Goal: Navigation & Orientation: Understand site structure

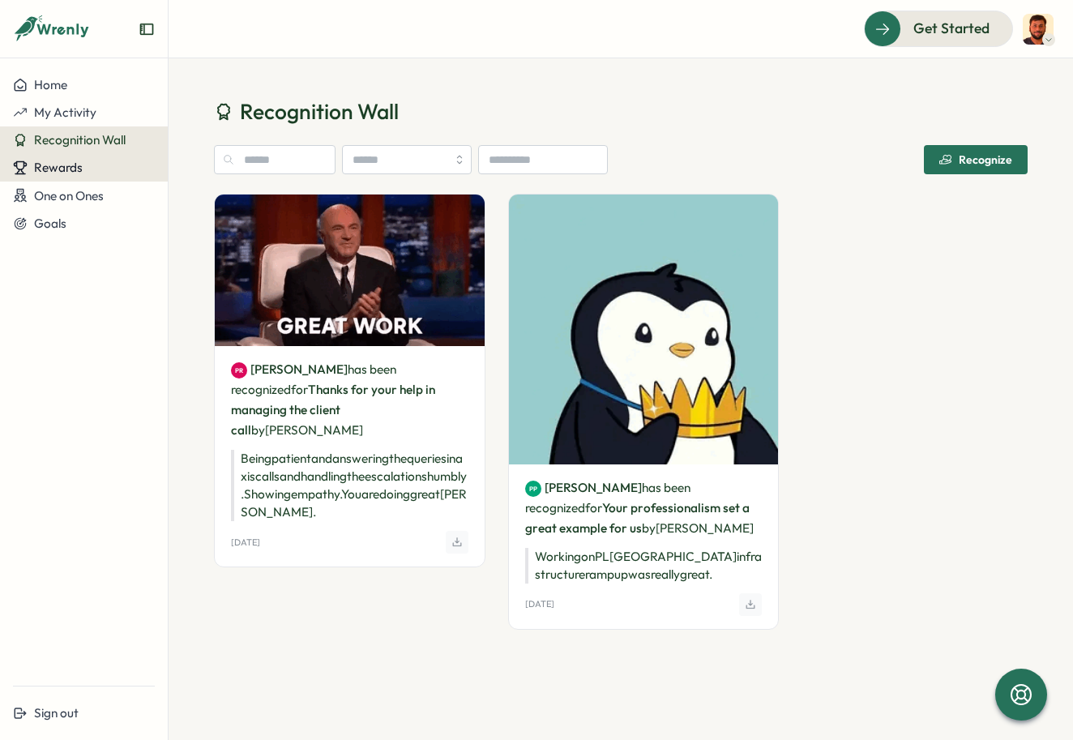
click at [128, 177] on button "Rewards" at bounding box center [84, 168] width 168 height 28
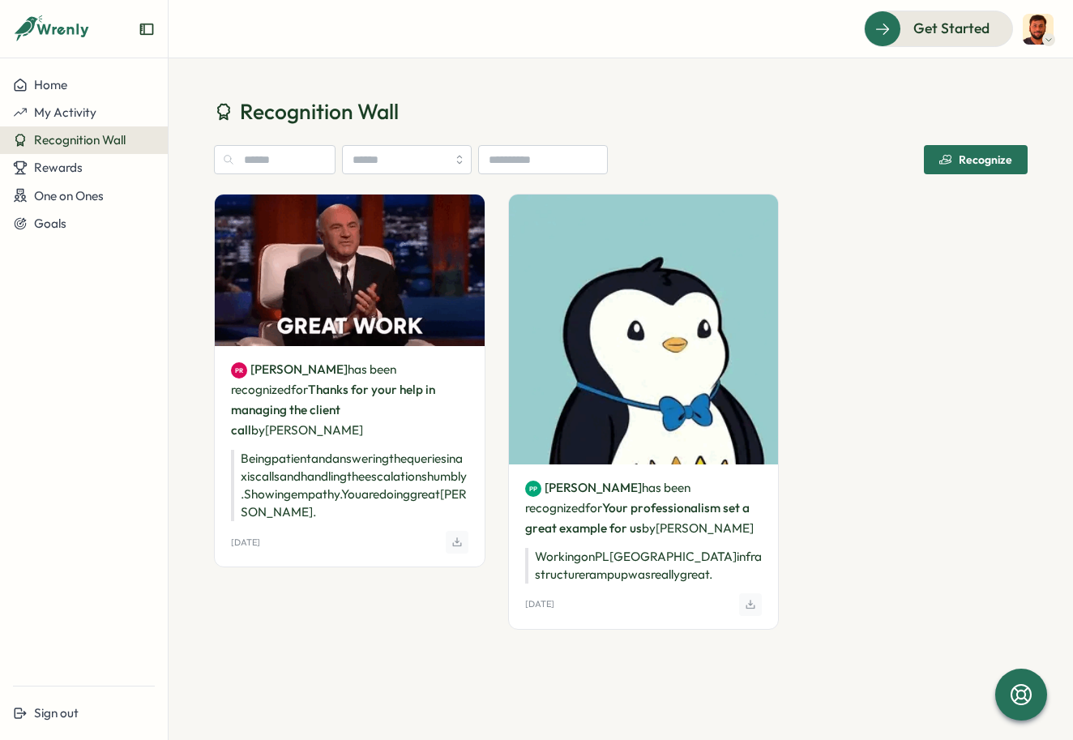
click at [284, 625] on div "PR [PERSON_NAME] has been recognized for Thanks for your help in managing the c…" at bounding box center [349, 423] width 271 height 459
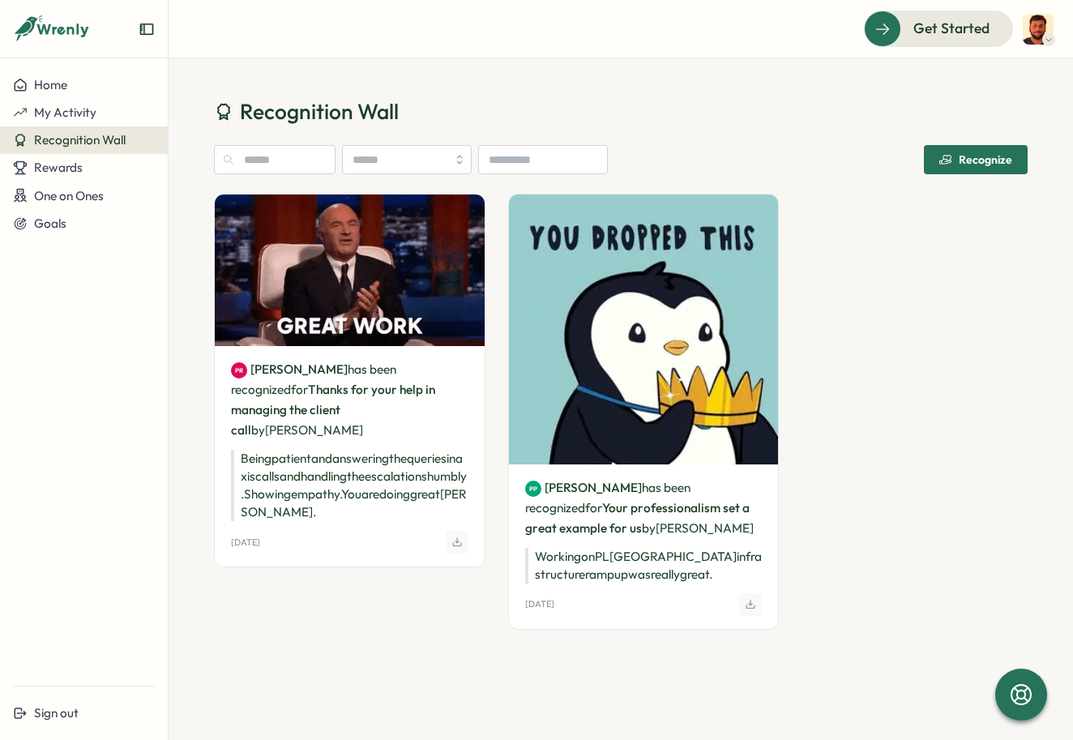
click at [624, 570] on p "Working on PL [GEOGRAPHIC_DATA] infrastructure rampup was really great." at bounding box center [643, 566] width 237 height 36
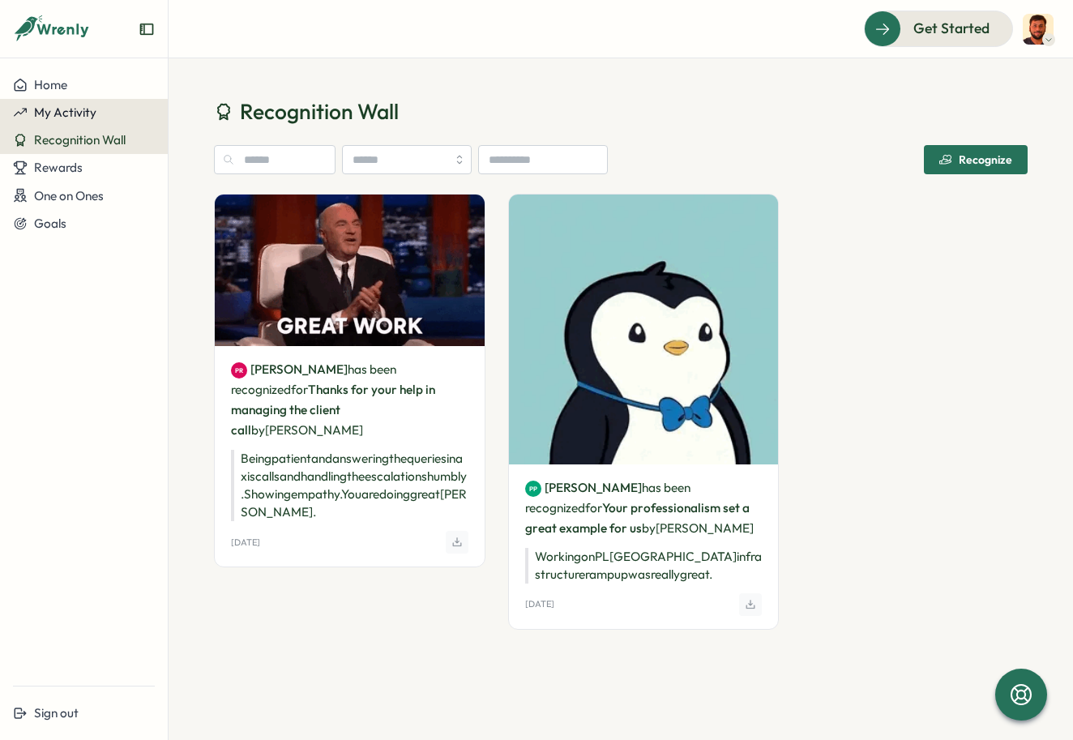
click at [81, 115] on span "My Activity" at bounding box center [65, 112] width 62 height 15
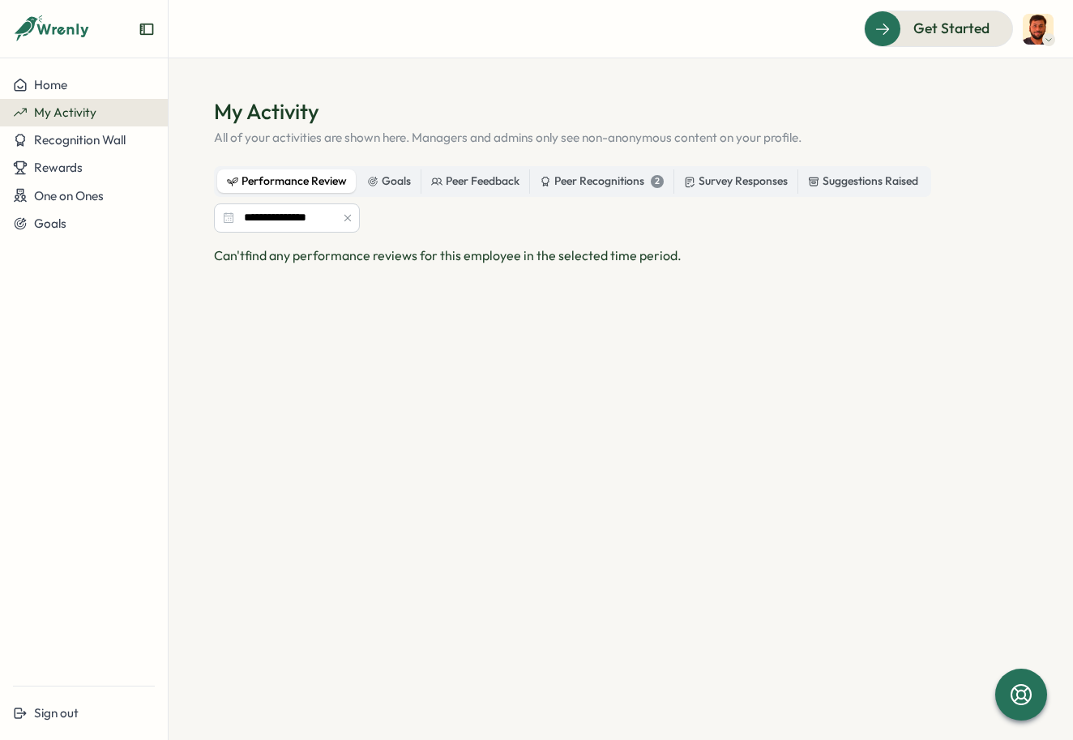
click at [637, 197] on div "**********" at bounding box center [621, 199] width 814 height 66
click at [627, 190] on label "Peer Recognitions 2" at bounding box center [601, 181] width 143 height 24
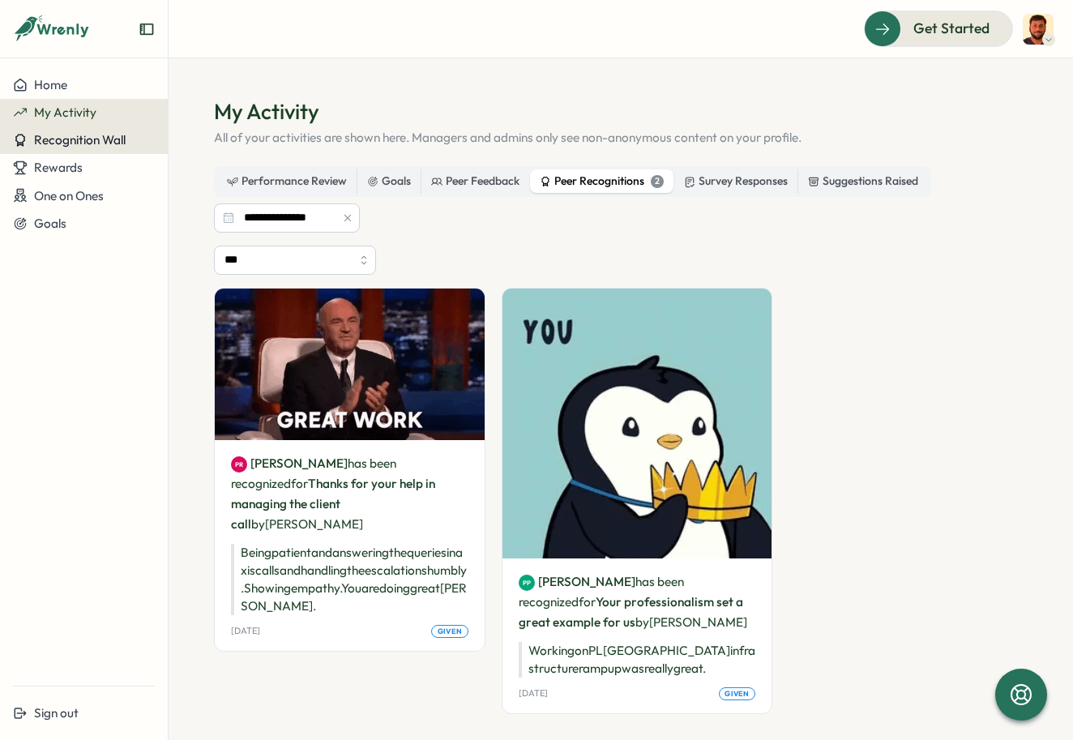
click at [91, 147] on span "Recognition Wall" at bounding box center [80, 139] width 92 height 15
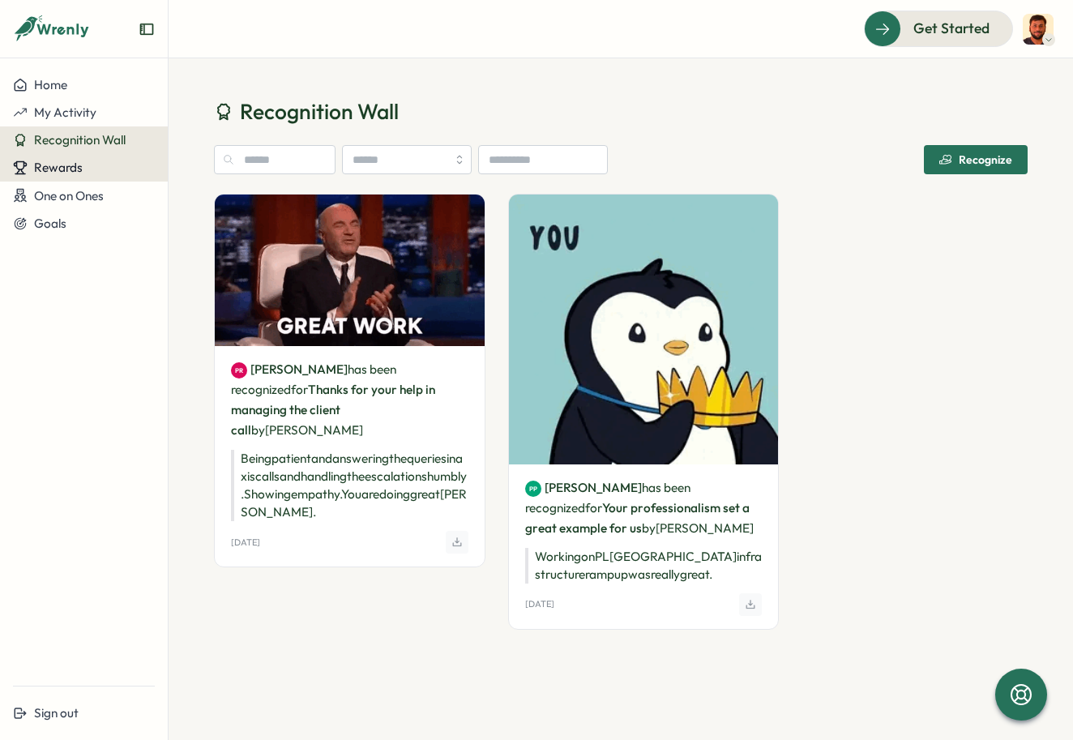
click at [88, 170] on div "Rewards" at bounding box center [84, 167] width 142 height 15
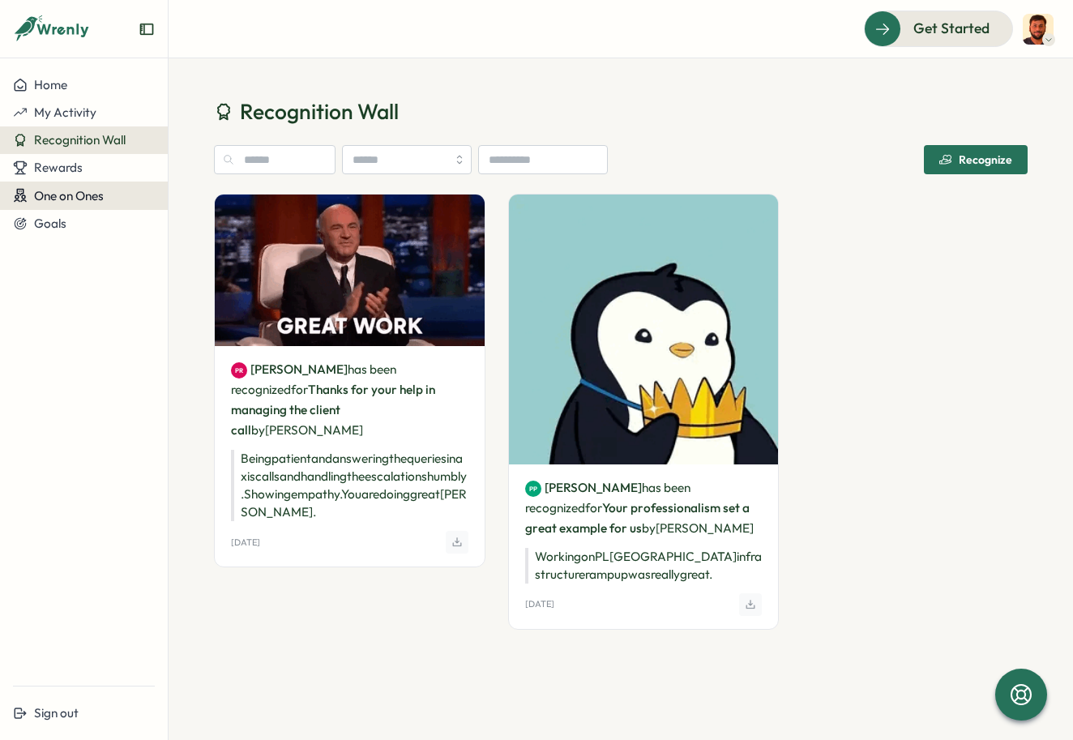
click at [88, 192] on span "One on Ones" at bounding box center [69, 195] width 70 height 15
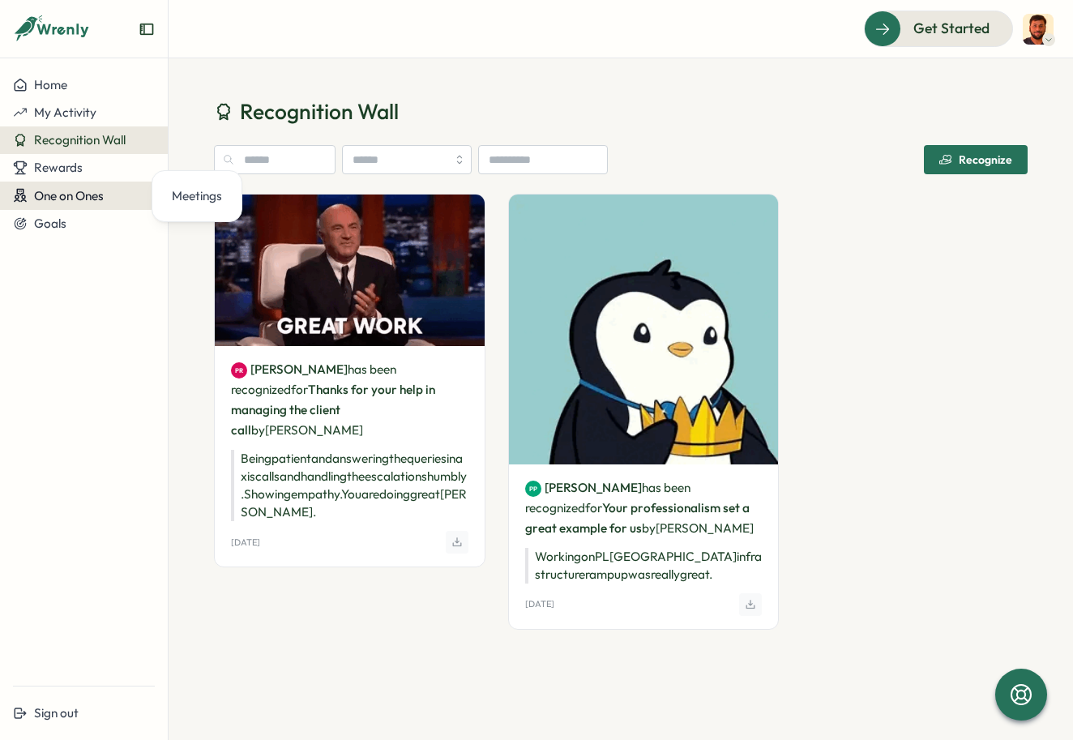
click at [88, 192] on span "One on Ones" at bounding box center [69, 195] width 70 height 15
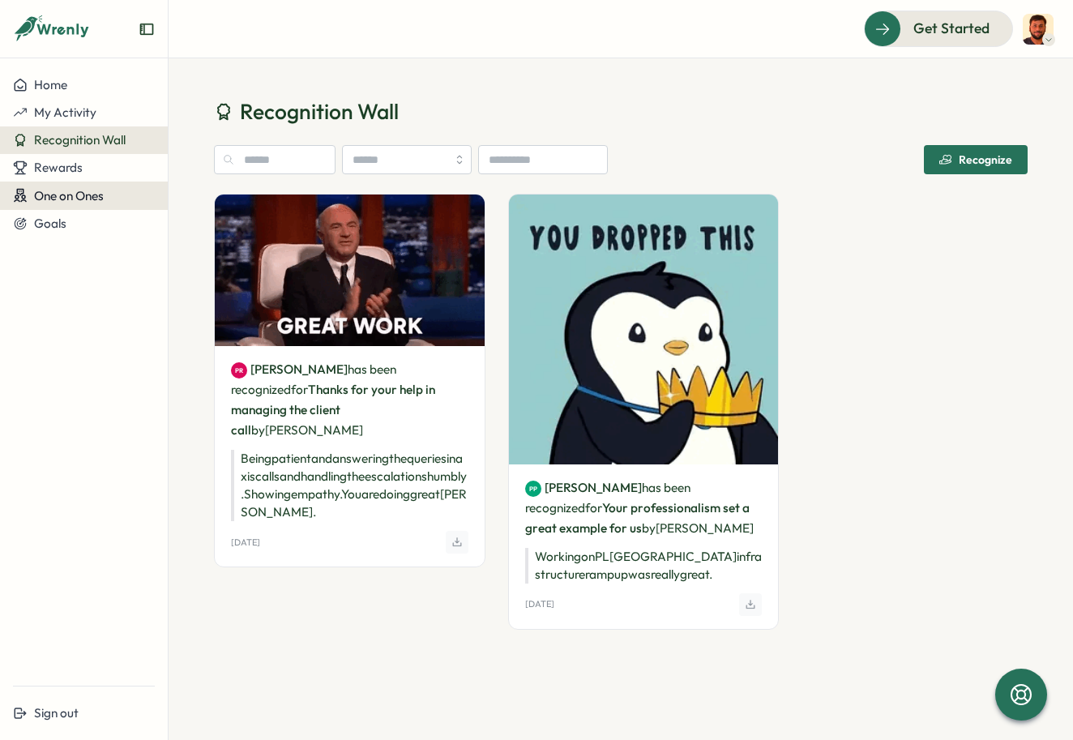
click at [81, 207] on button "One on Ones" at bounding box center [84, 196] width 168 height 28
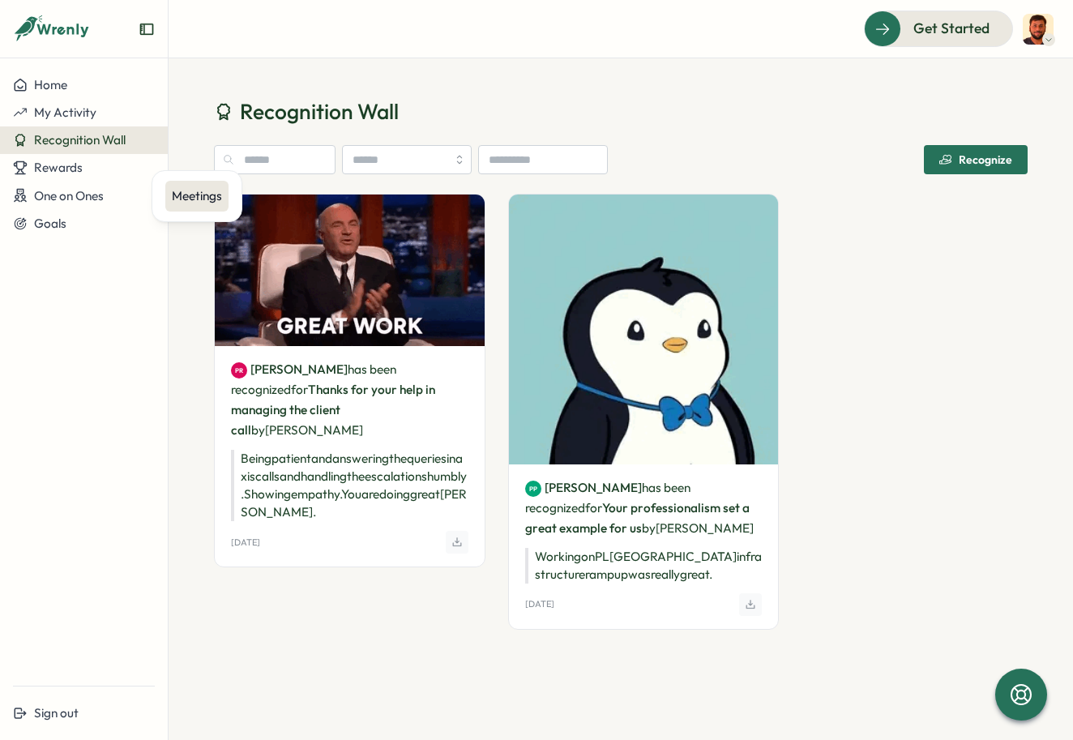
click at [204, 196] on div "Meetings" at bounding box center [197, 196] width 50 height 18
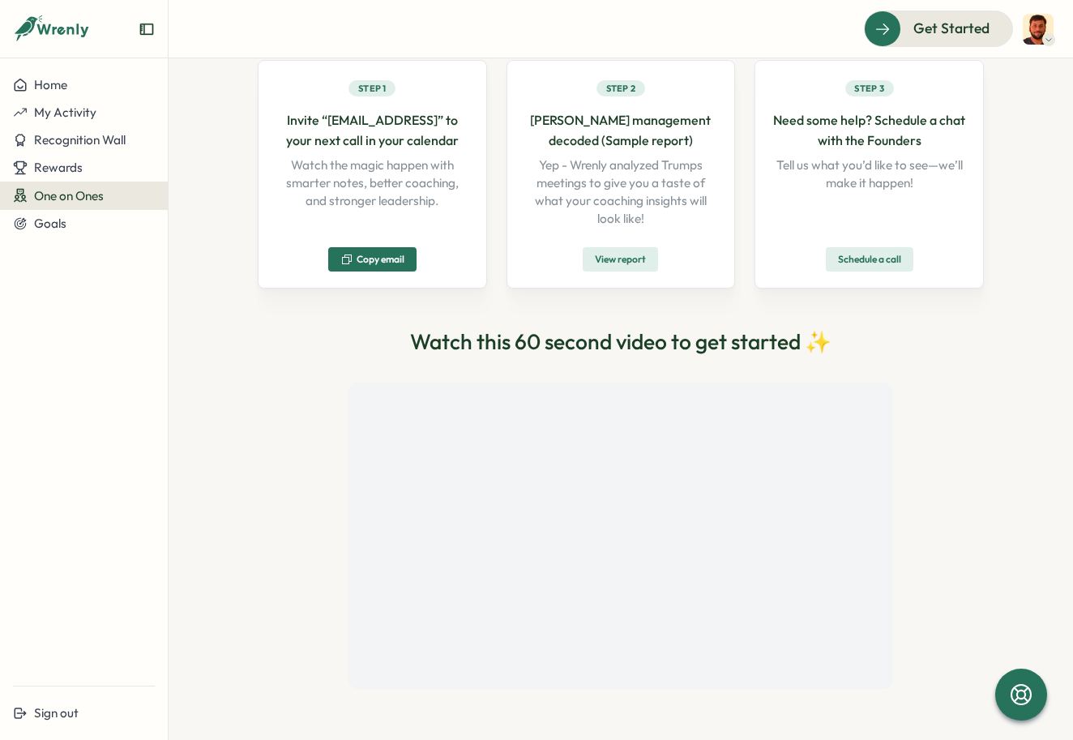
scroll to position [172, 0]
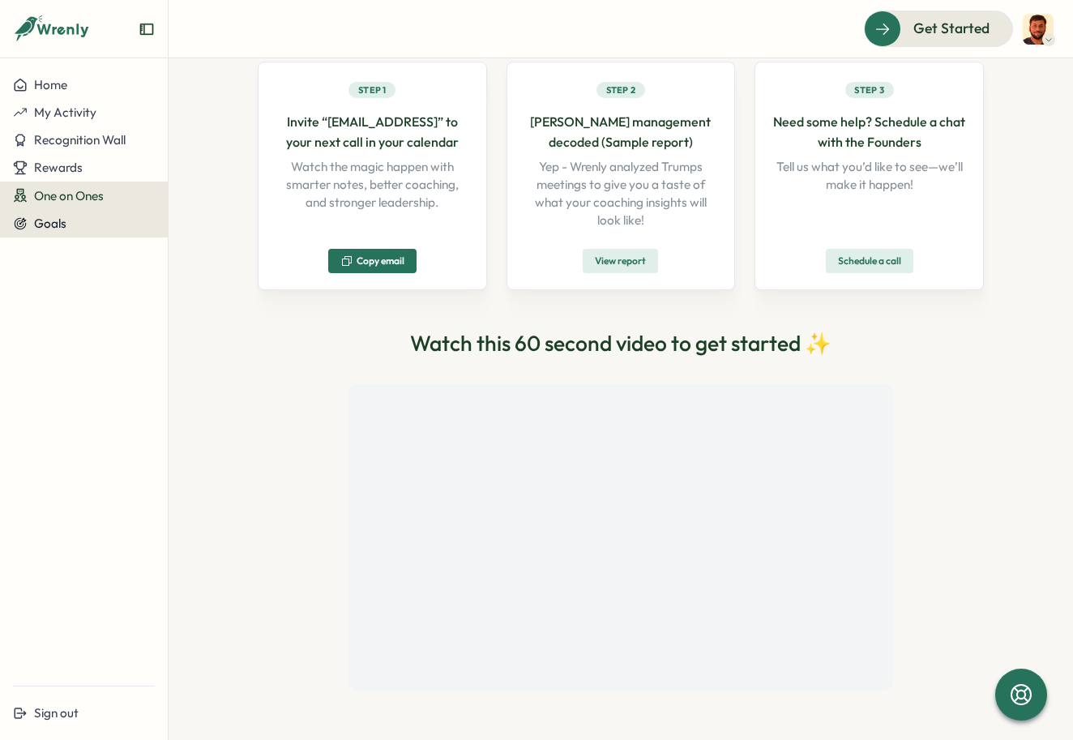
click at [96, 224] on div "Goals" at bounding box center [84, 223] width 142 height 15
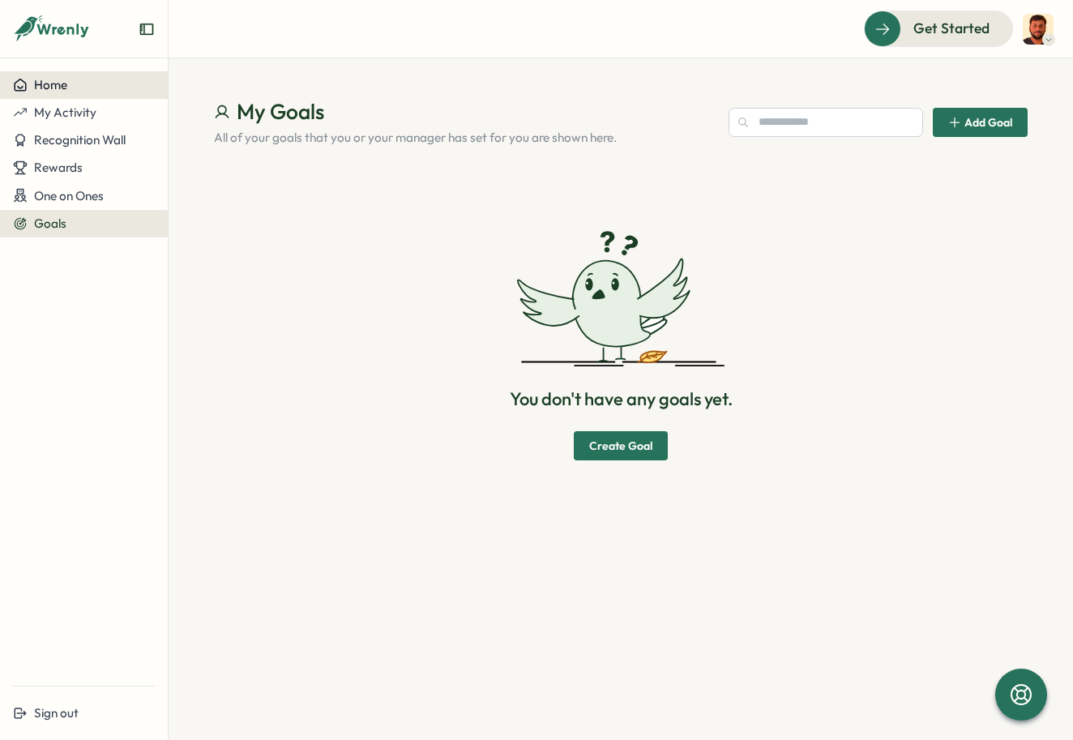
click at [64, 88] on span "Home" at bounding box center [50, 84] width 33 height 15
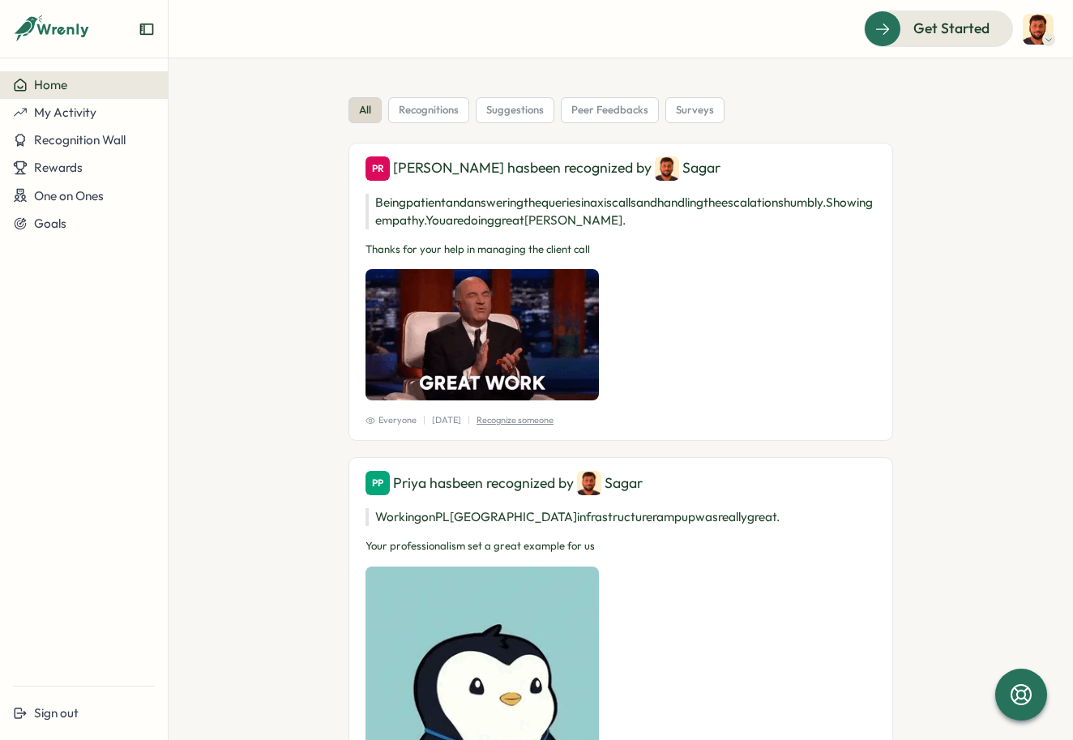
click at [1043, 35] on div at bounding box center [1048, 39] width 13 height 13
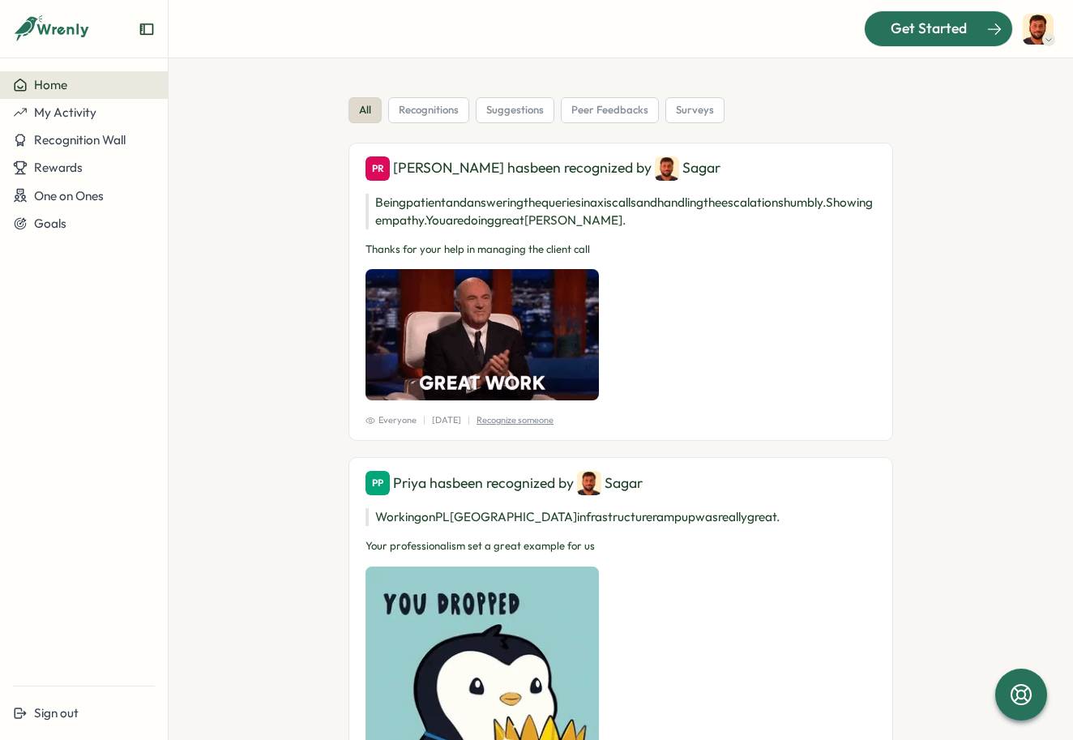
click at [875, 30] on div "Get Started" at bounding box center [928, 28] width 135 height 21
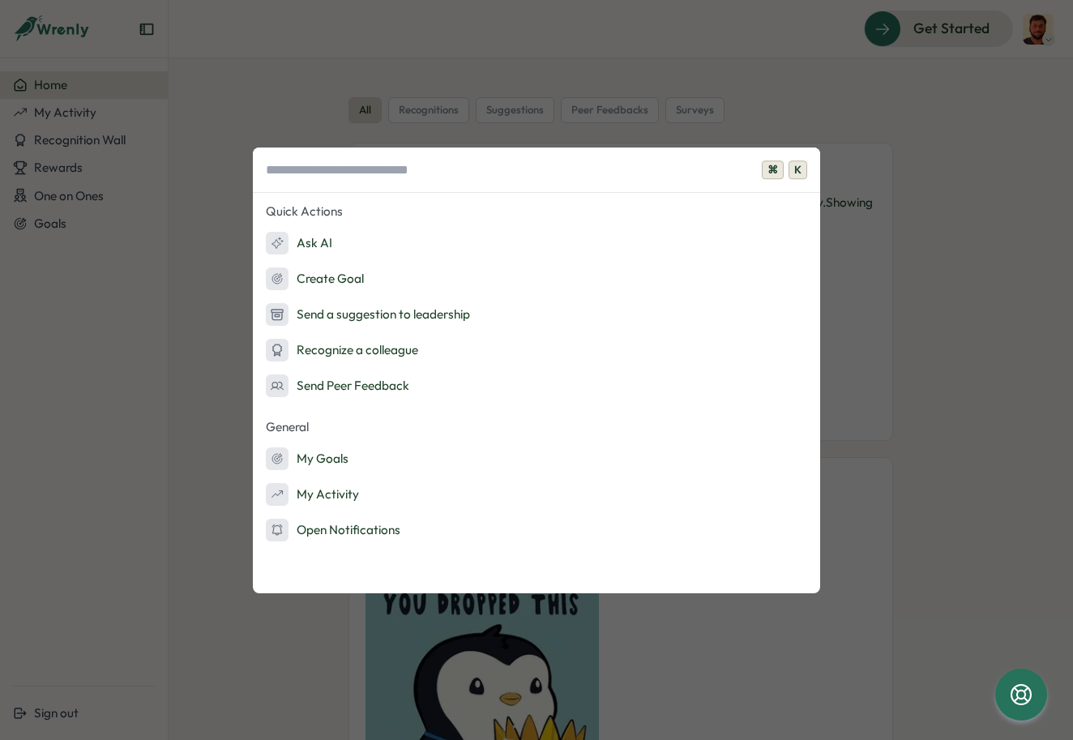
click at [900, 149] on div "⌘ K Quick Actions Ask AI Create Goal Send a suggestion to leadership Recognize …" at bounding box center [536, 370] width 1073 height 740
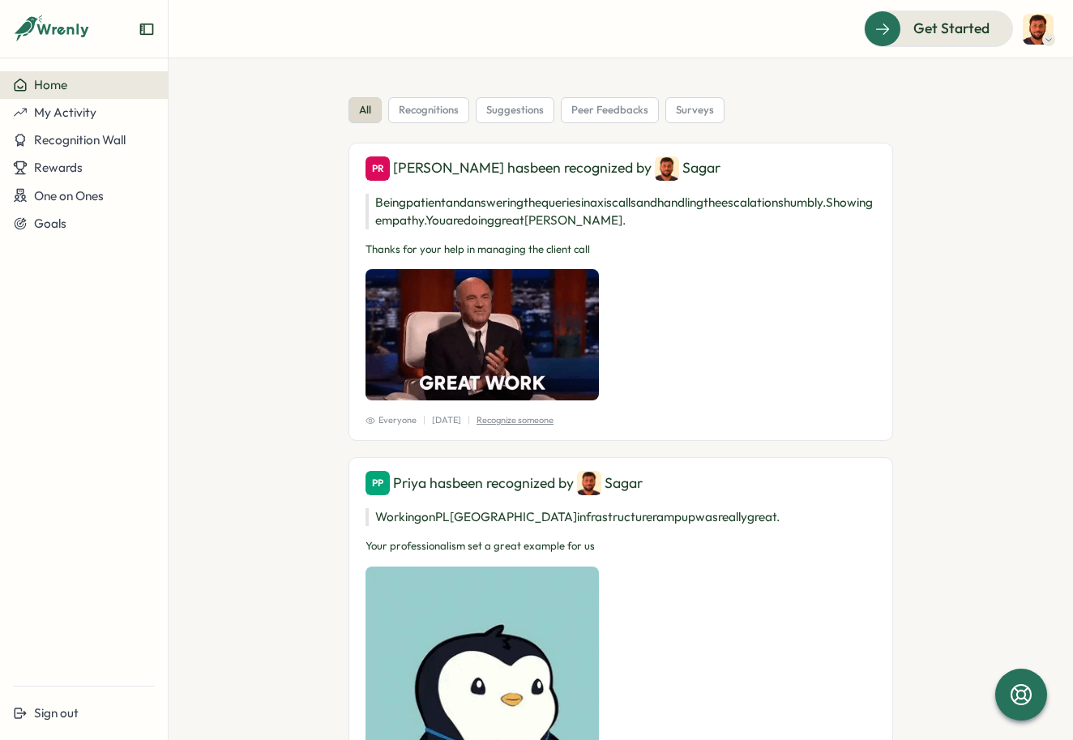
click at [1043, 15] on img at bounding box center [1038, 29] width 31 height 31
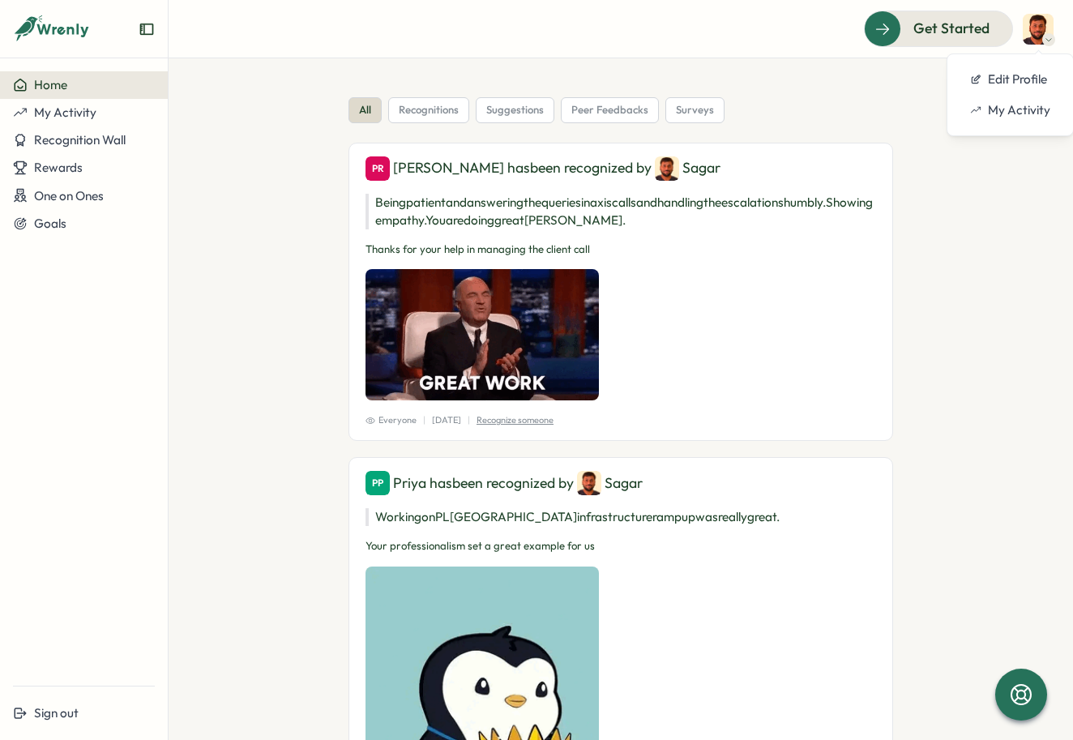
click at [69, 36] on icon at bounding box center [52, 29] width 78 height 28
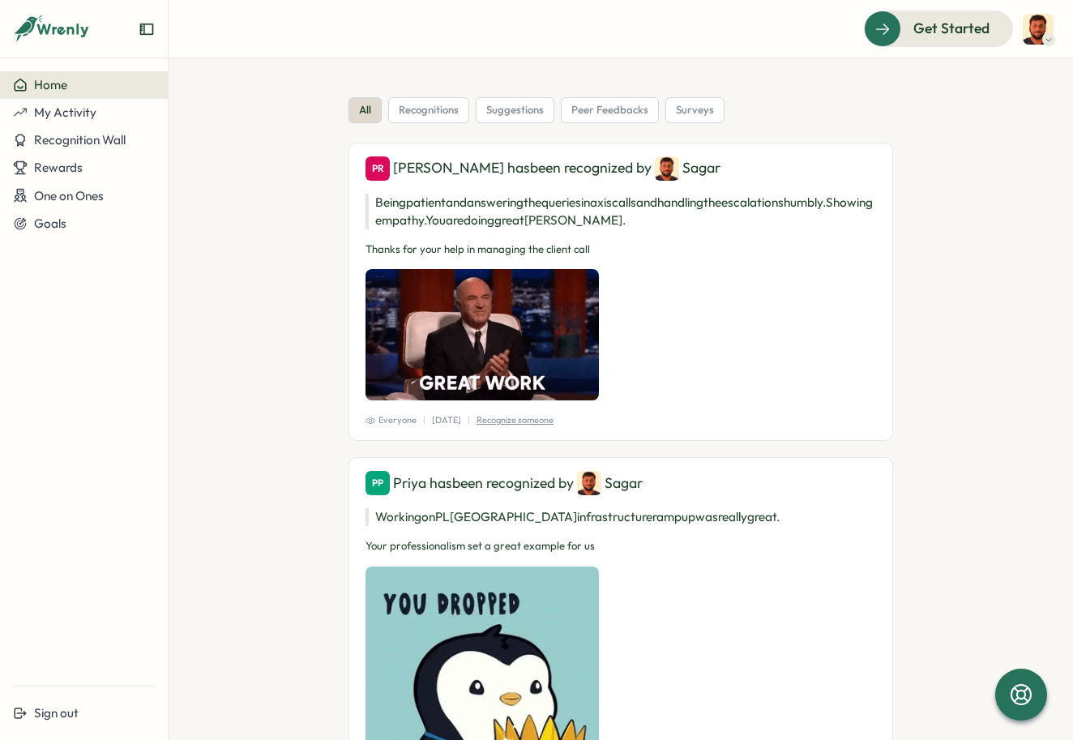
click at [149, 29] on icon "Expand sidebar" at bounding box center [147, 29] width 16 height 16
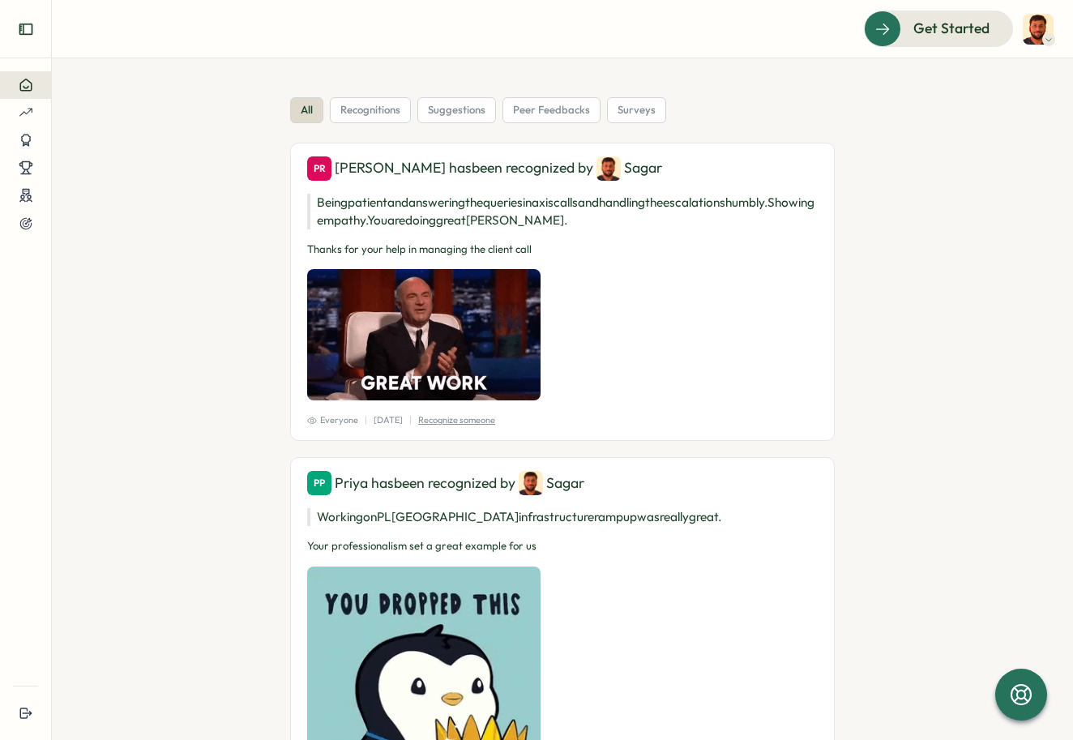
click at [32, 21] on icon "Expand sidebar" at bounding box center [26, 29] width 16 height 16
